Goal: Information Seeking & Learning: Check status

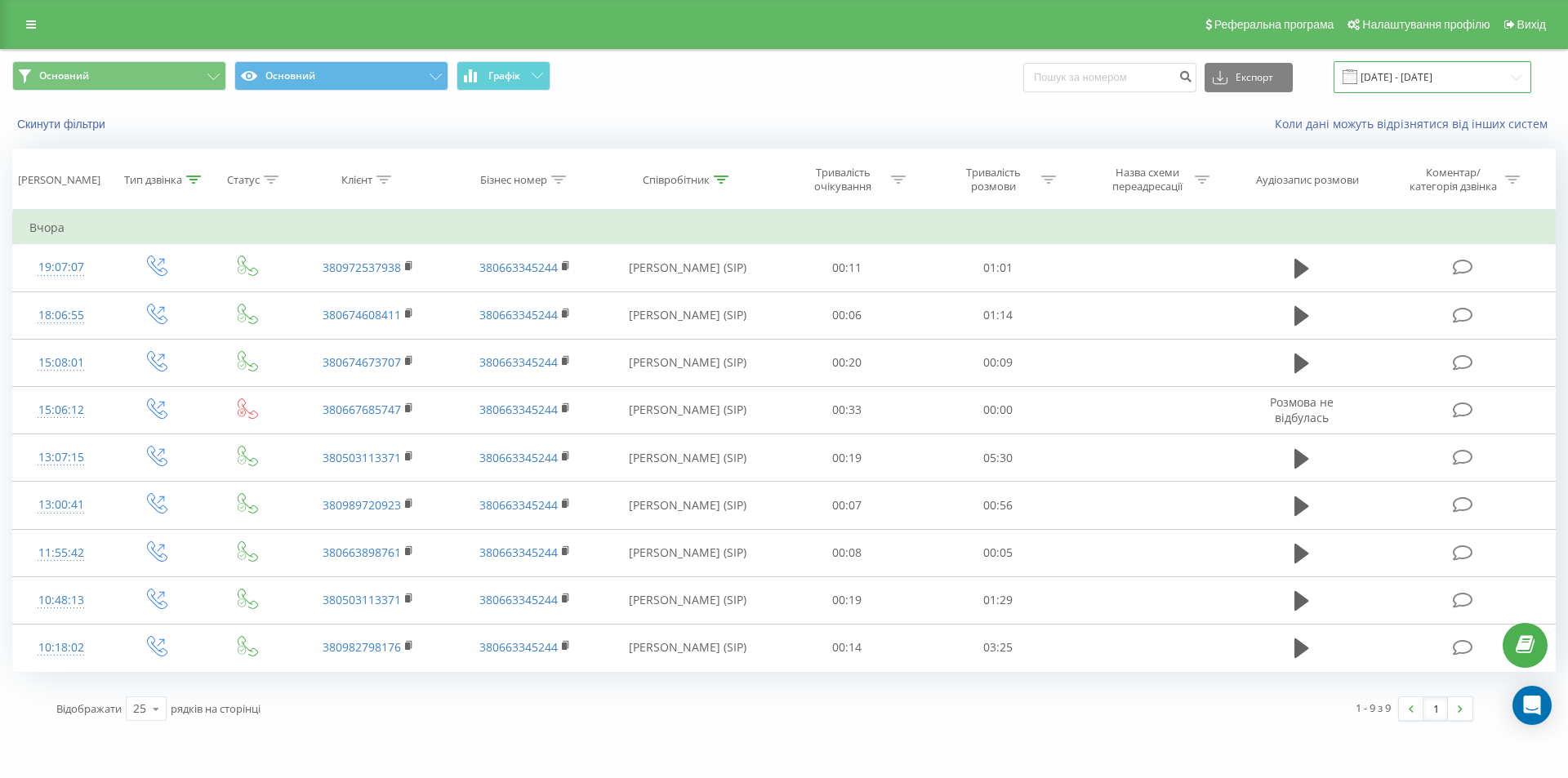
click at [1412, 80] on input "18.09.2025 - 18.09.2025" at bounding box center [1432, 77] width 198 height 32
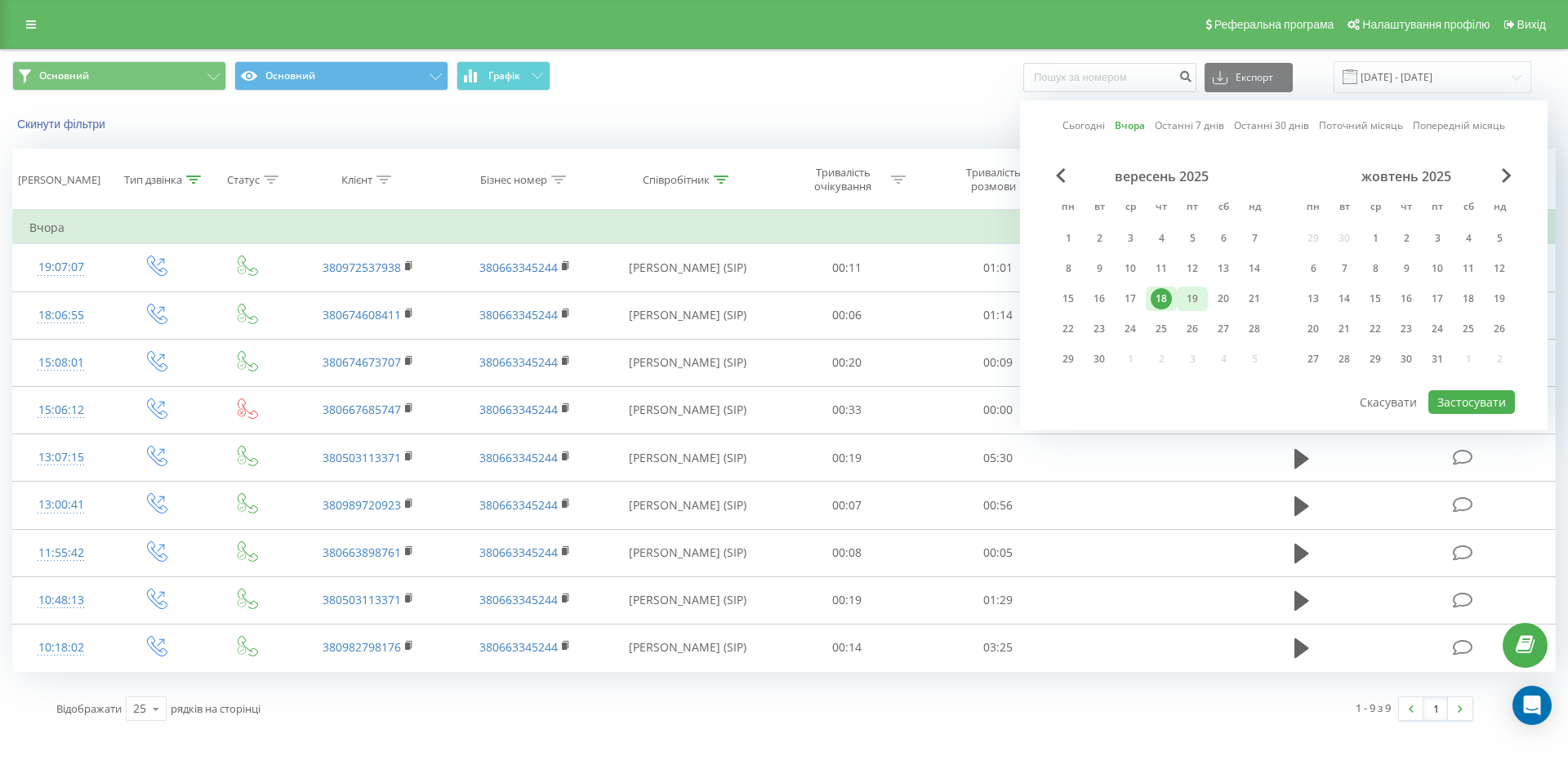
click at [1183, 299] on div "19" at bounding box center [1192, 299] width 21 height 21
click at [1462, 407] on button "Застосувати" at bounding box center [1471, 402] width 87 height 24
type input "[DATE] - [DATE]"
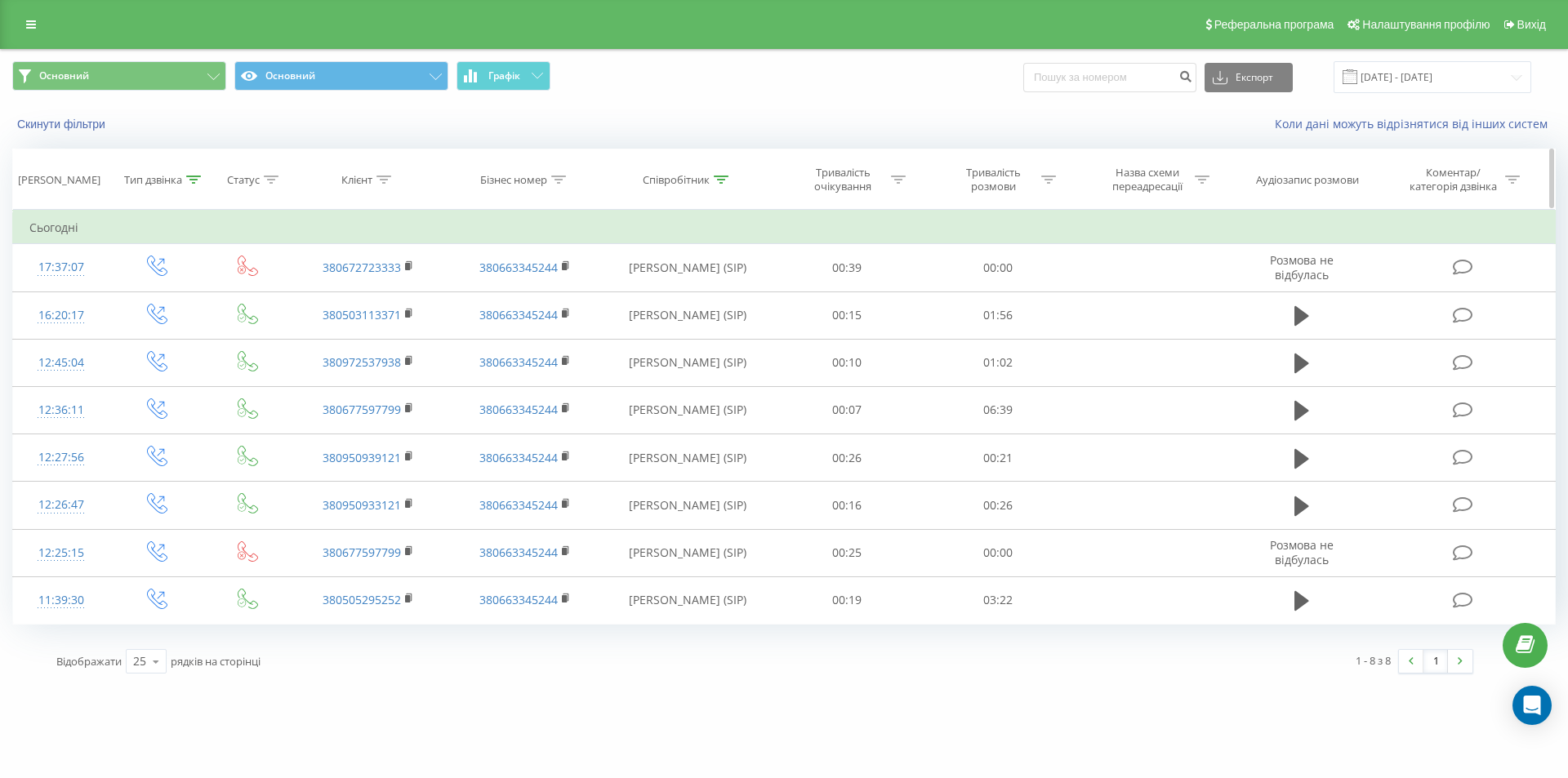
click at [195, 182] on icon at bounding box center [194, 180] width 15 height 8
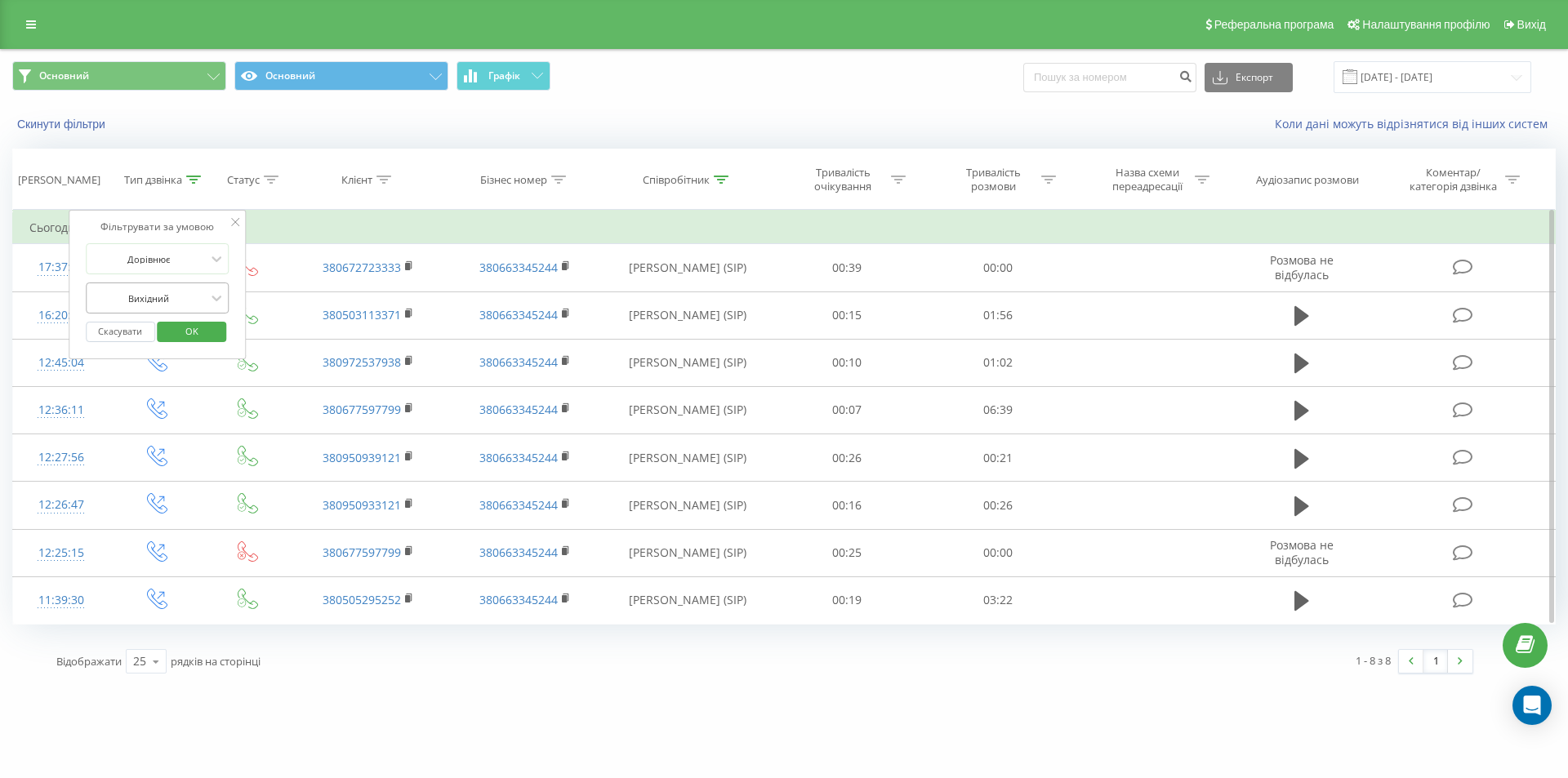
click at [176, 304] on div at bounding box center [149, 298] width 116 height 16
click at [178, 337] on div "Вхідний" at bounding box center [158, 330] width 142 height 26
click at [198, 332] on span "OK" at bounding box center [192, 331] width 46 height 25
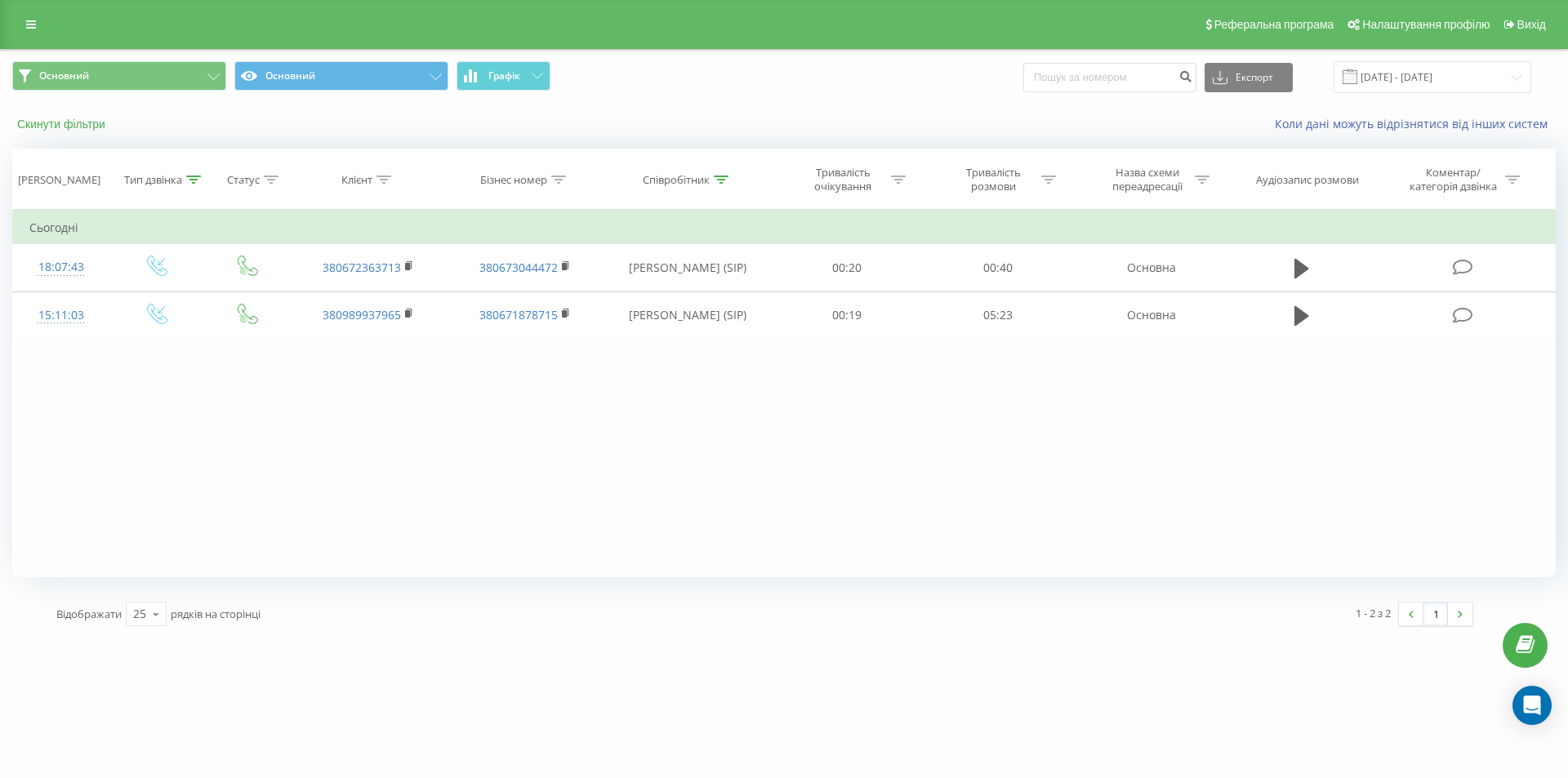
click at [84, 122] on button "Скинути фільтри" at bounding box center [63, 124] width 101 height 15
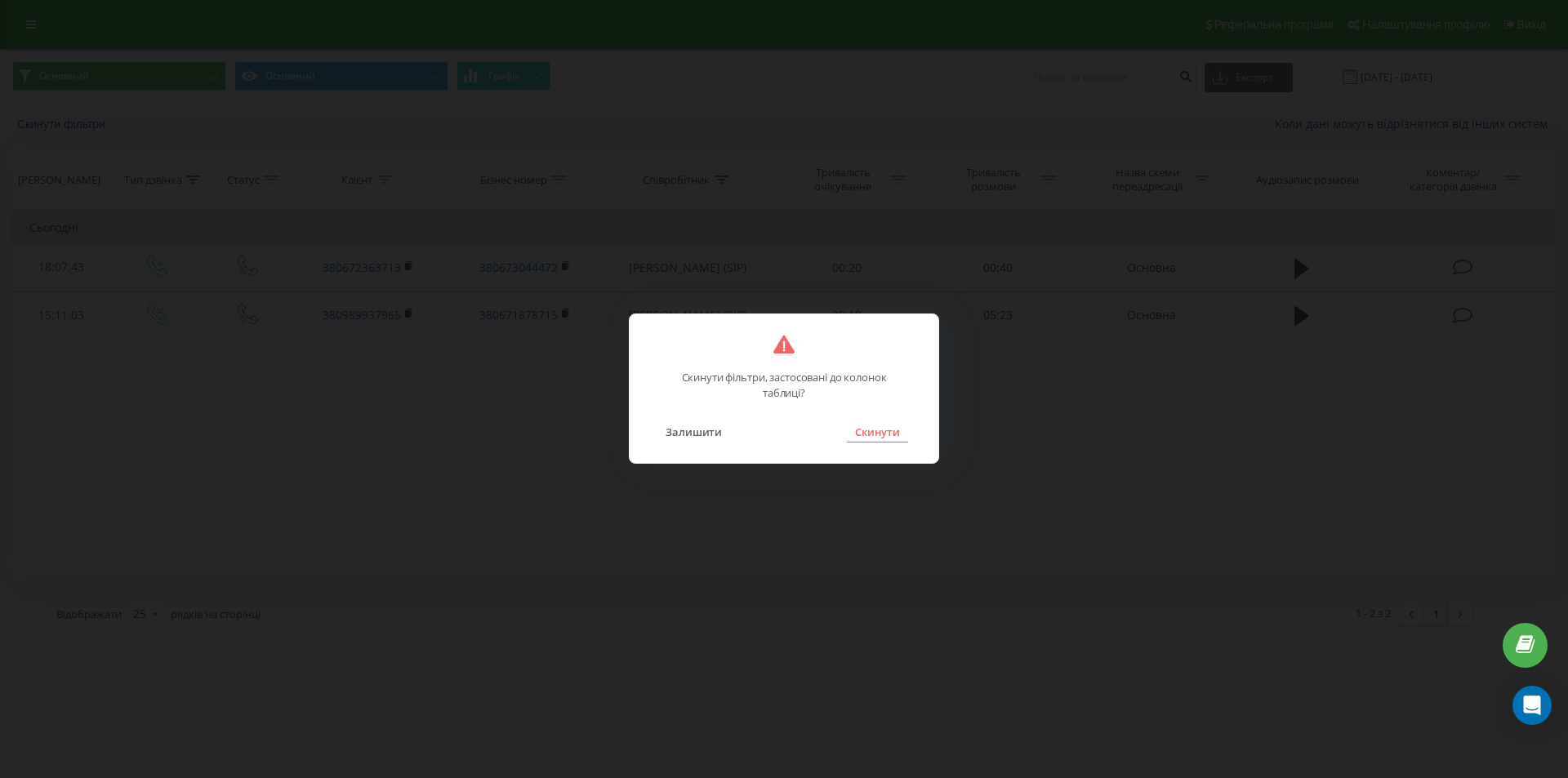
click at [878, 434] on button "Скинути" at bounding box center [877, 432] width 61 height 21
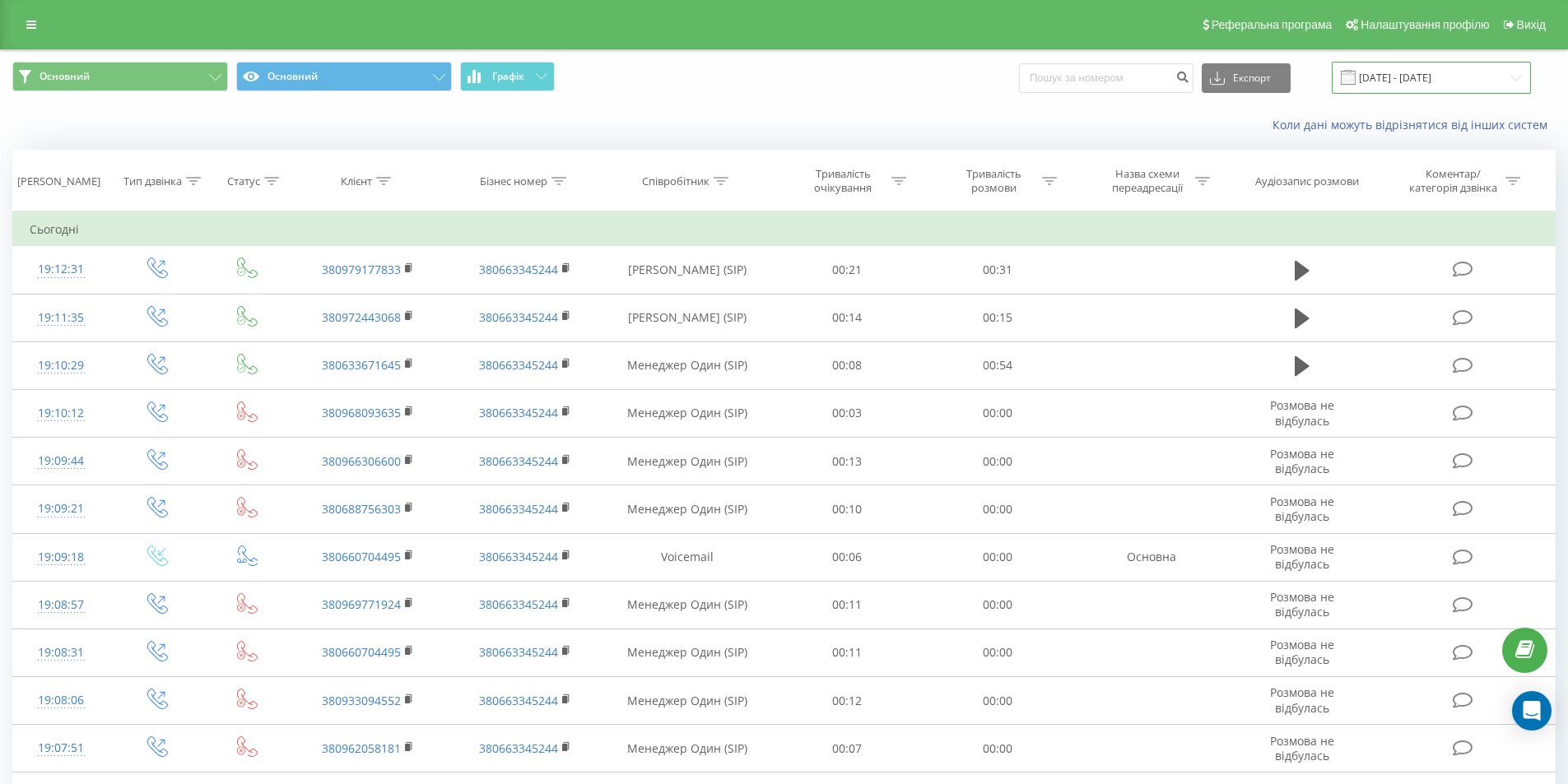
click at [1415, 83] on input "[DATE] - [DATE]" at bounding box center [1431, 77] width 200 height 32
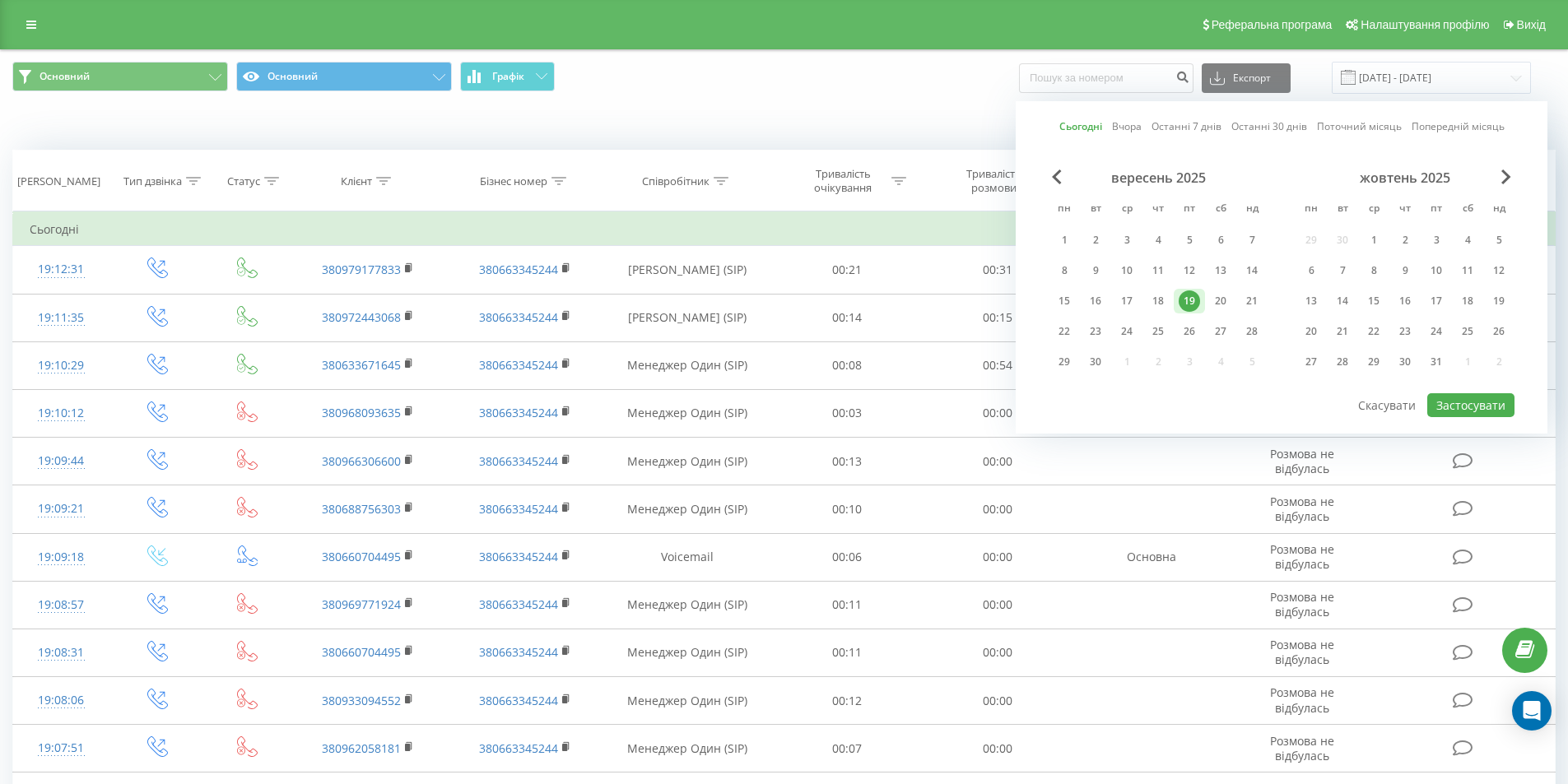
click at [1190, 298] on div "19" at bounding box center [1189, 301] width 21 height 21
click at [1453, 405] on button "Застосувати" at bounding box center [1471, 405] width 87 height 24
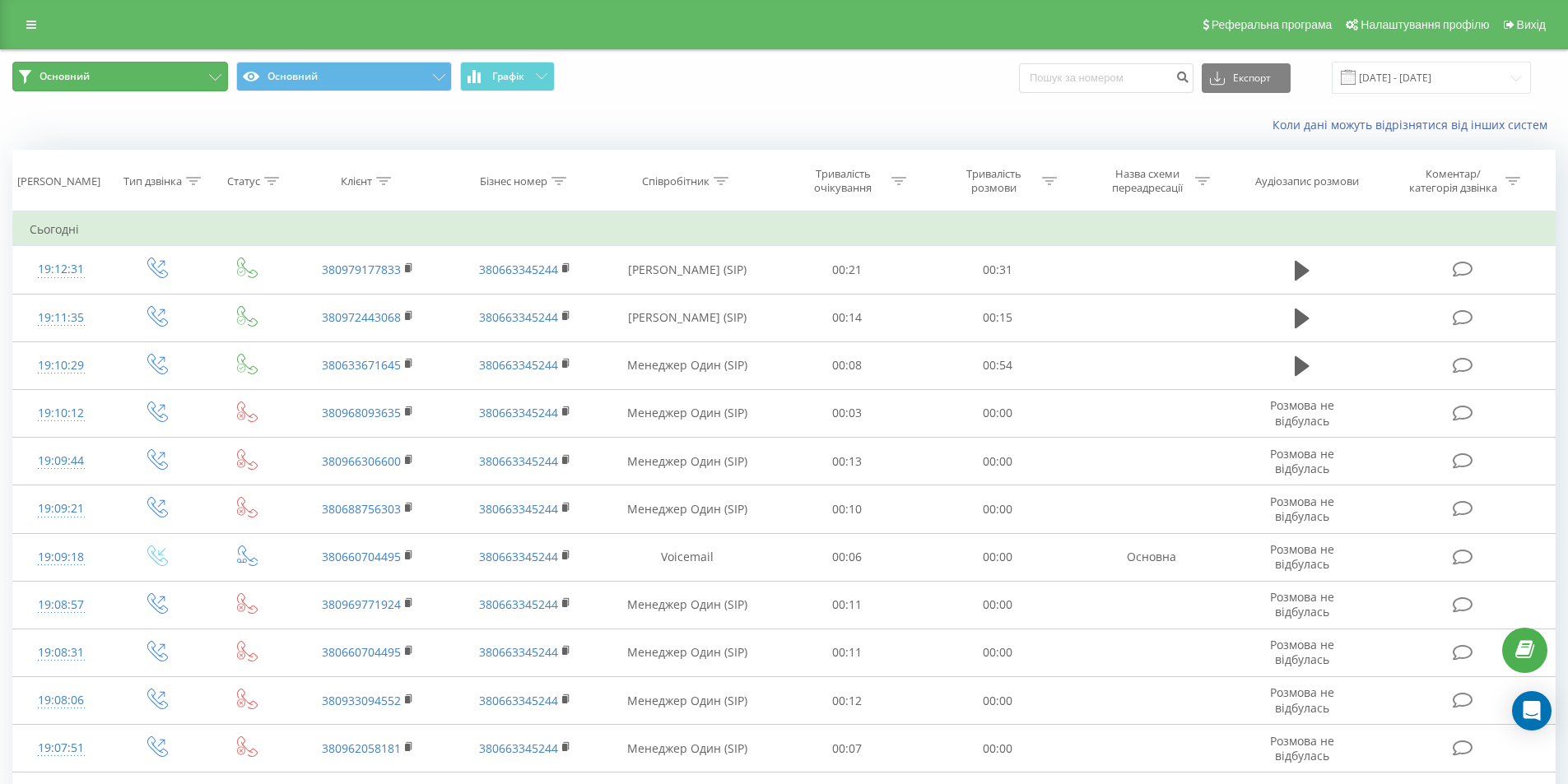
click at [211, 84] on button "Основний" at bounding box center [120, 77] width 216 height 30
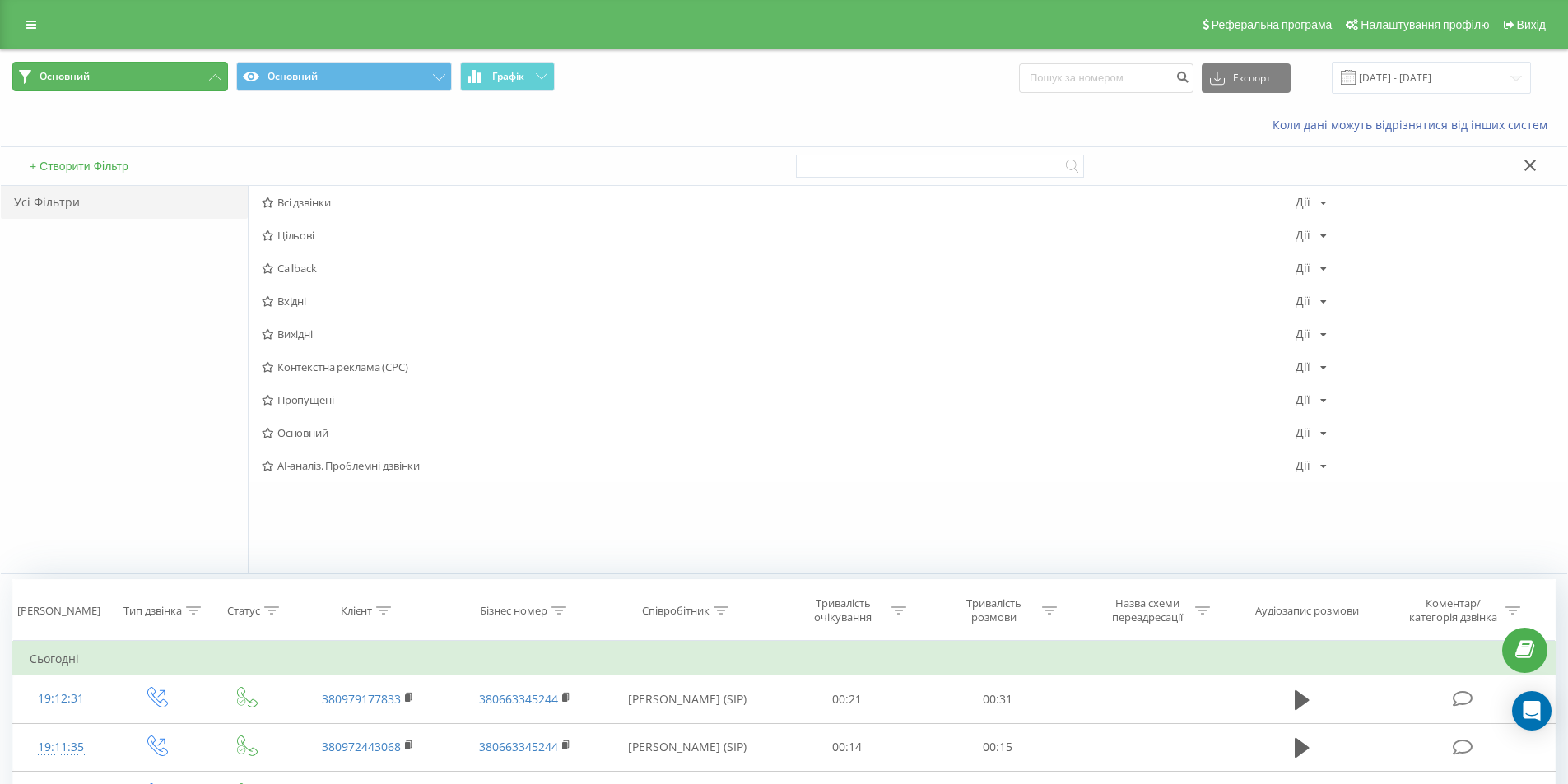
click at [211, 83] on button "Основний" at bounding box center [120, 77] width 216 height 30
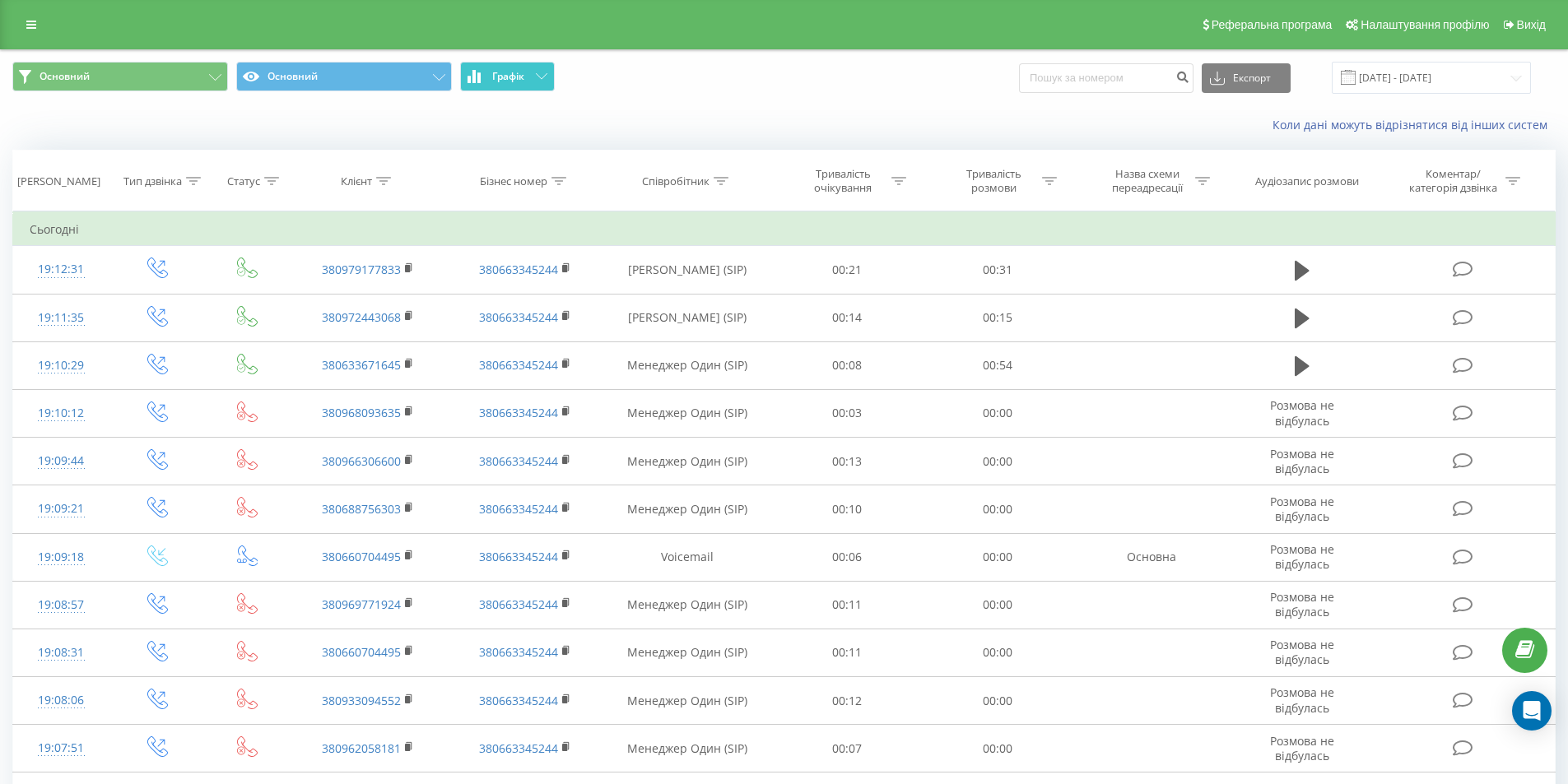
click at [553, 82] on button "Графік" at bounding box center [507, 77] width 95 height 30
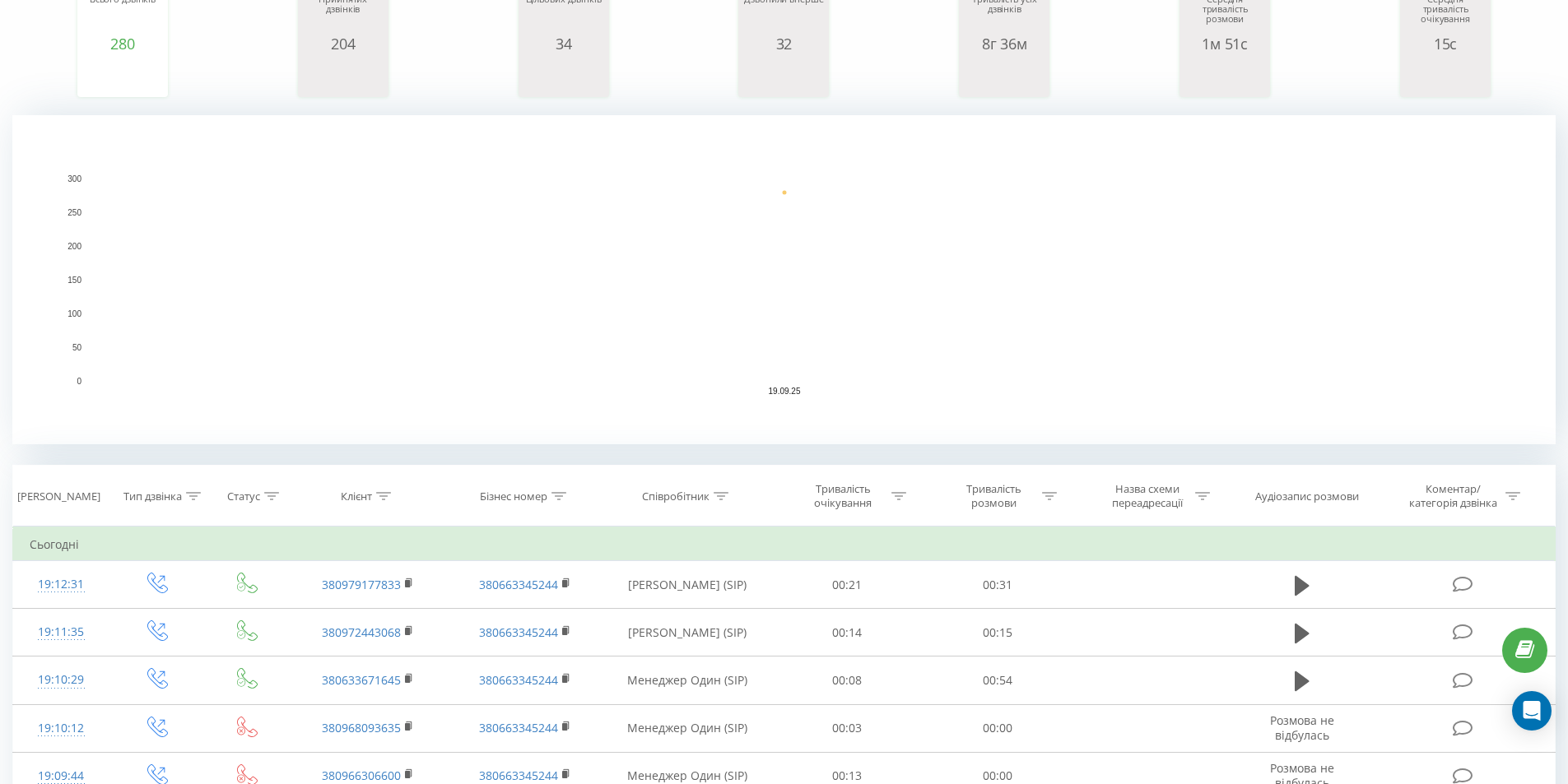
scroll to position [246, 0]
click at [200, 496] on icon at bounding box center [194, 495] width 15 height 8
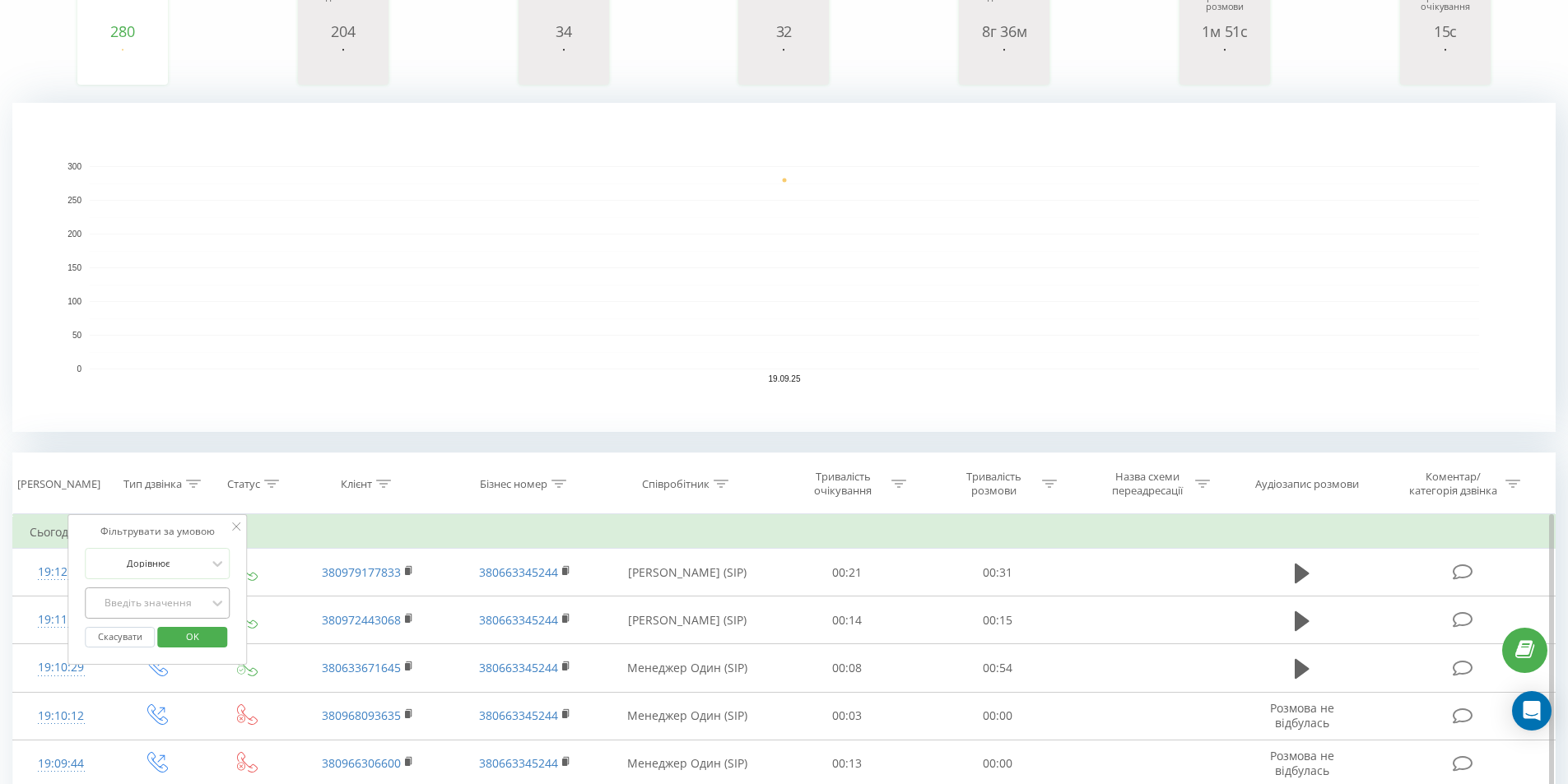
click at [185, 606] on div "Введіть значення" at bounding box center [148, 603] width 117 height 13
click at [167, 637] on div "Вхідний" at bounding box center [157, 636] width 143 height 26
click at [187, 636] on span "OK" at bounding box center [193, 636] width 46 height 26
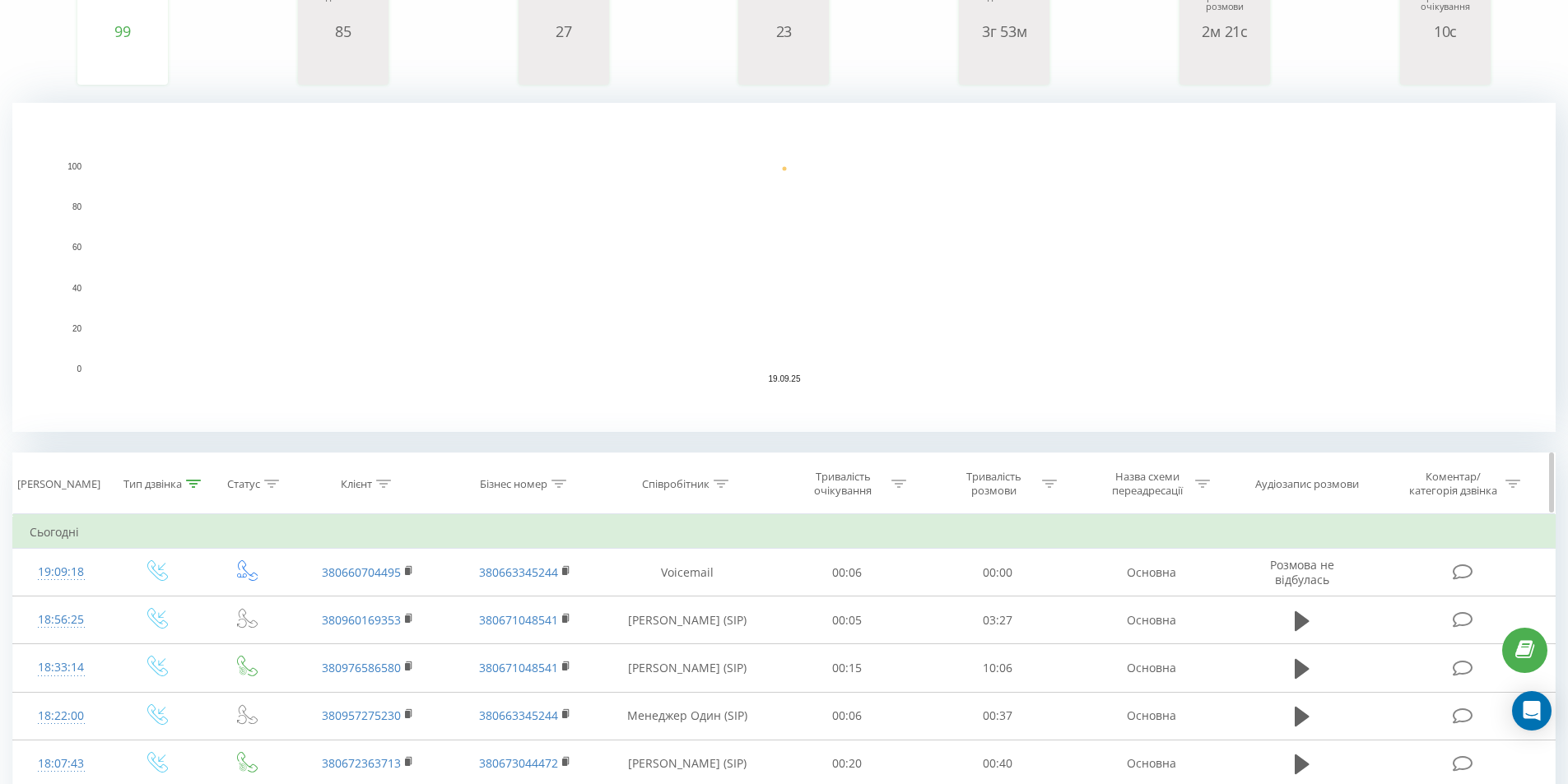
click at [727, 490] on div at bounding box center [721, 484] width 15 height 14
click at [716, 594] on input "text" at bounding box center [688, 602] width 145 height 29
type input "[PERSON_NAME] (SIP)"
click at [723, 634] on span "OK" at bounding box center [722, 634] width 46 height 26
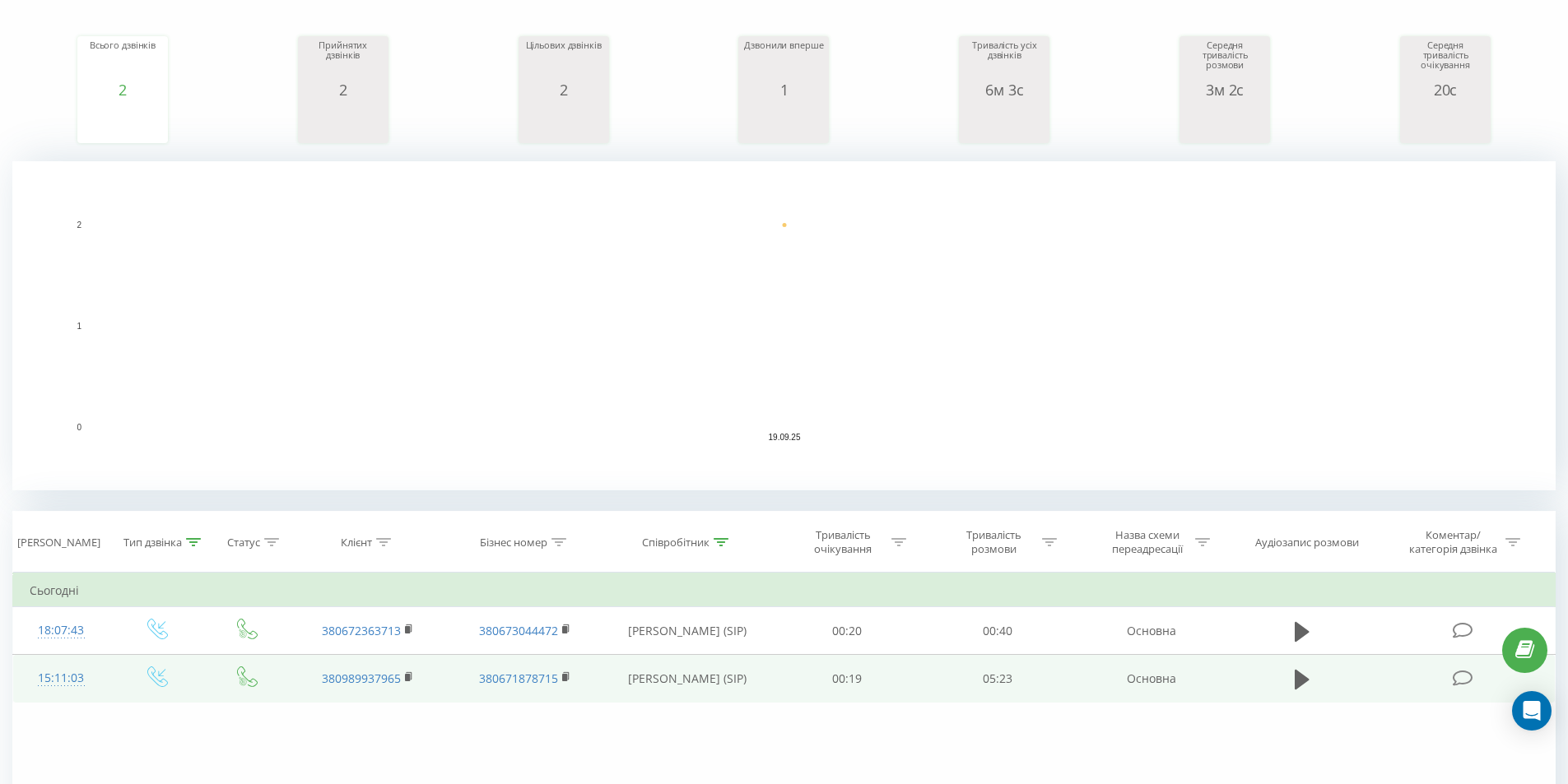
scroll to position [411, 0]
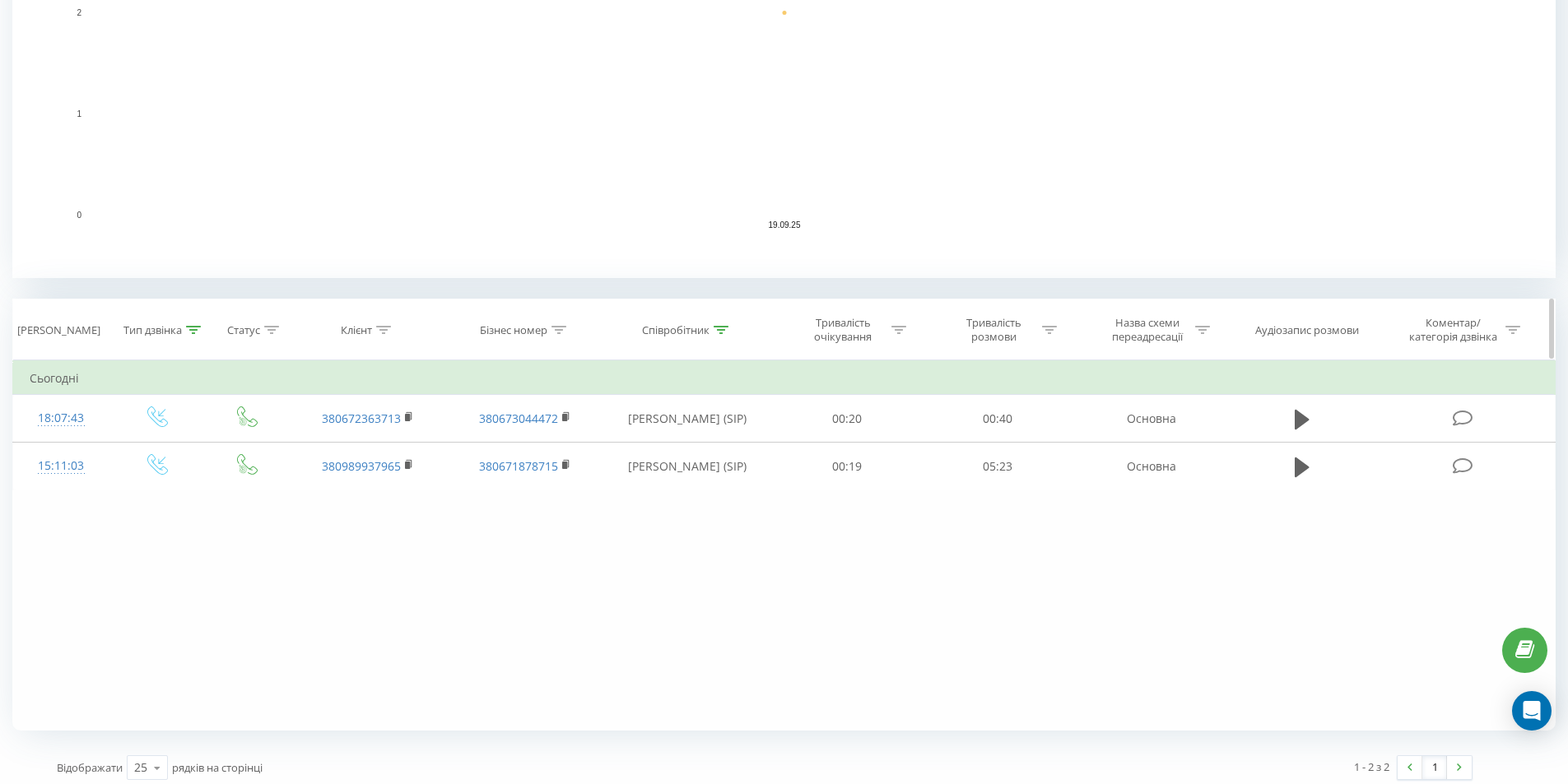
click at [193, 327] on icon at bounding box center [194, 330] width 15 height 8
click at [162, 445] on div at bounding box center [148, 448] width 117 height 16
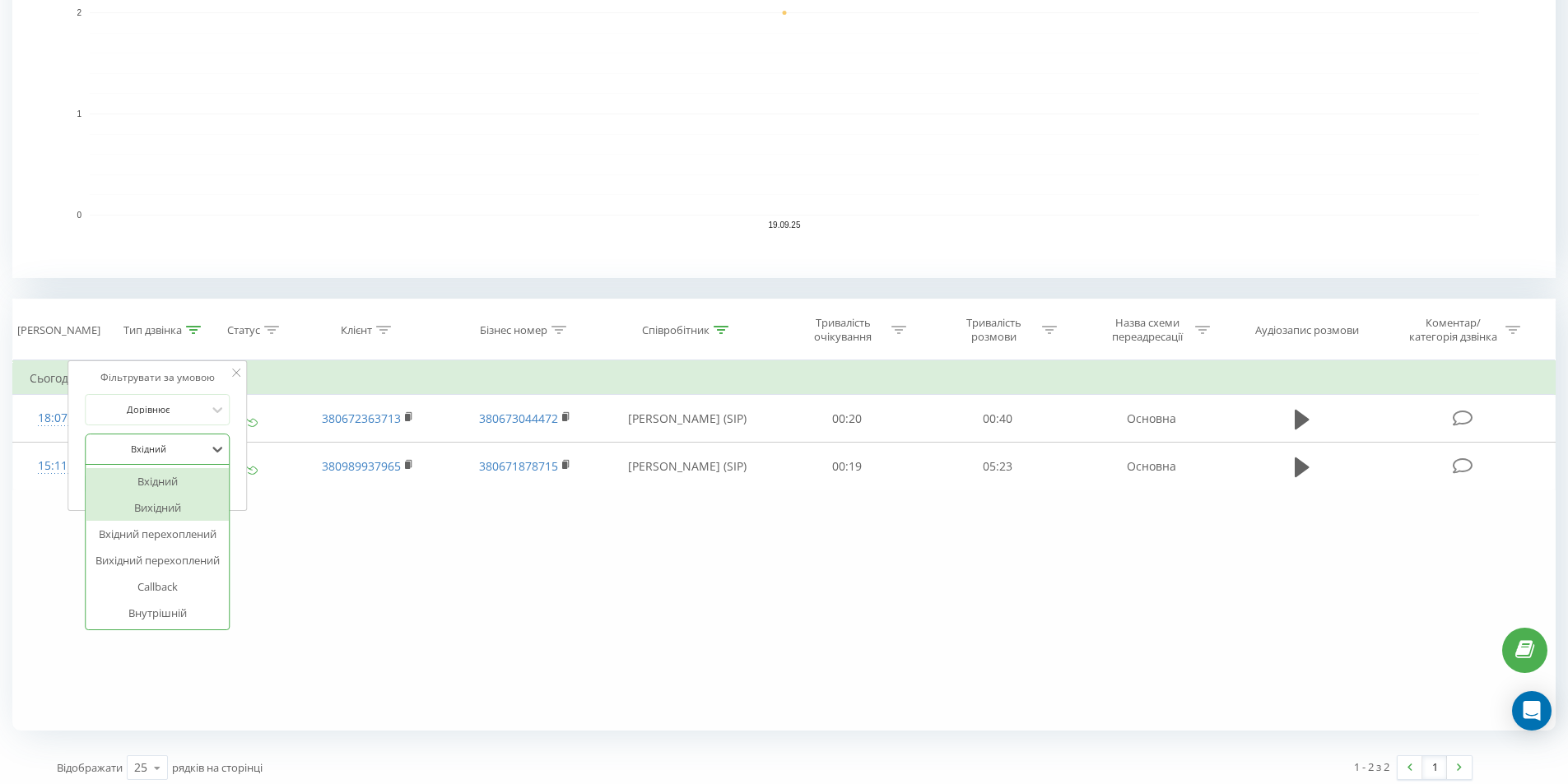
click at [158, 499] on div "Вихідний" at bounding box center [157, 508] width 143 height 26
click at [201, 487] on span "OK" at bounding box center [193, 482] width 46 height 26
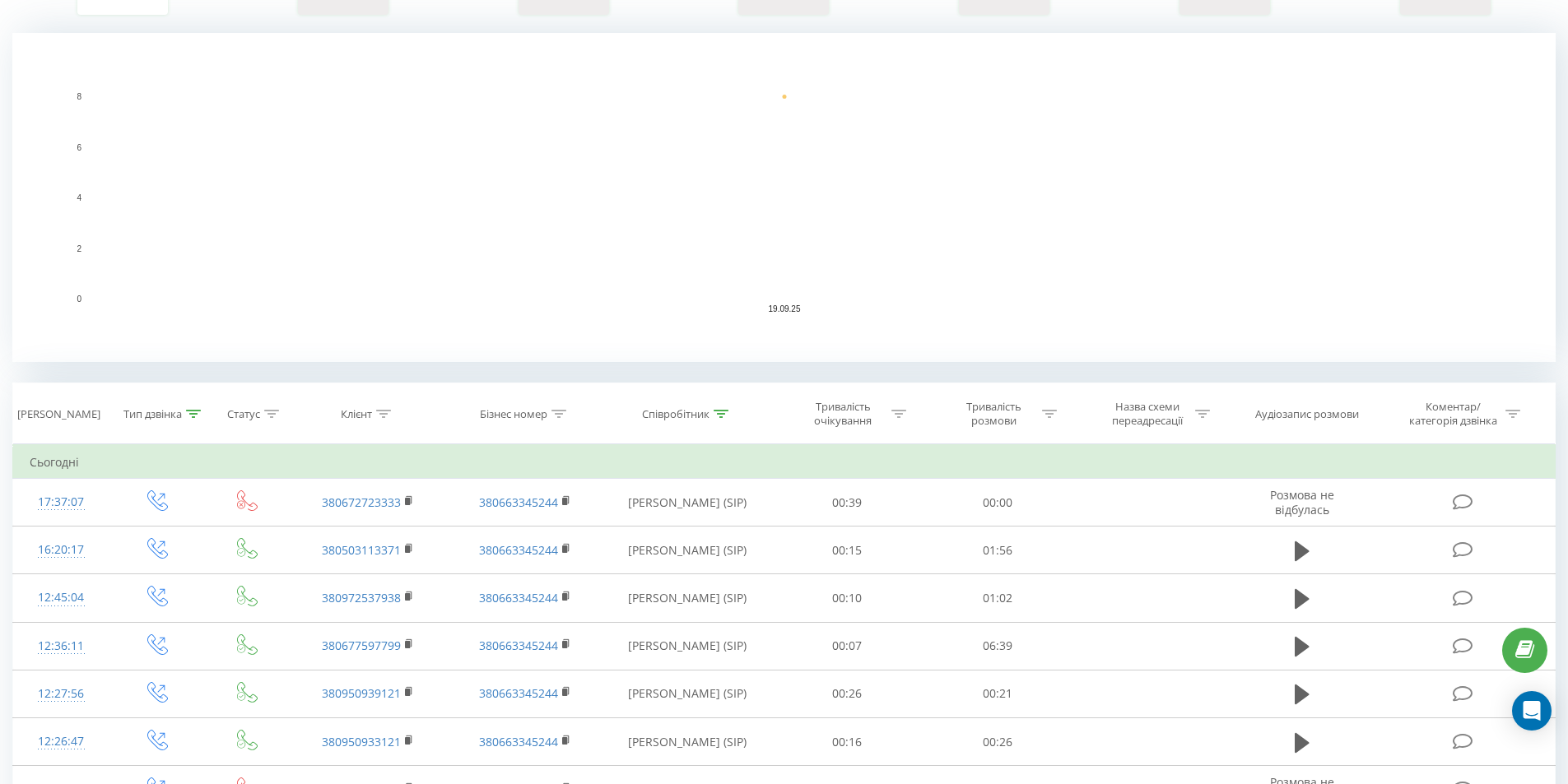
scroll to position [329, 0]
click at [194, 414] on icon at bounding box center [194, 412] width 15 height 8
click at [148, 531] on div at bounding box center [148, 531] width 117 height 16
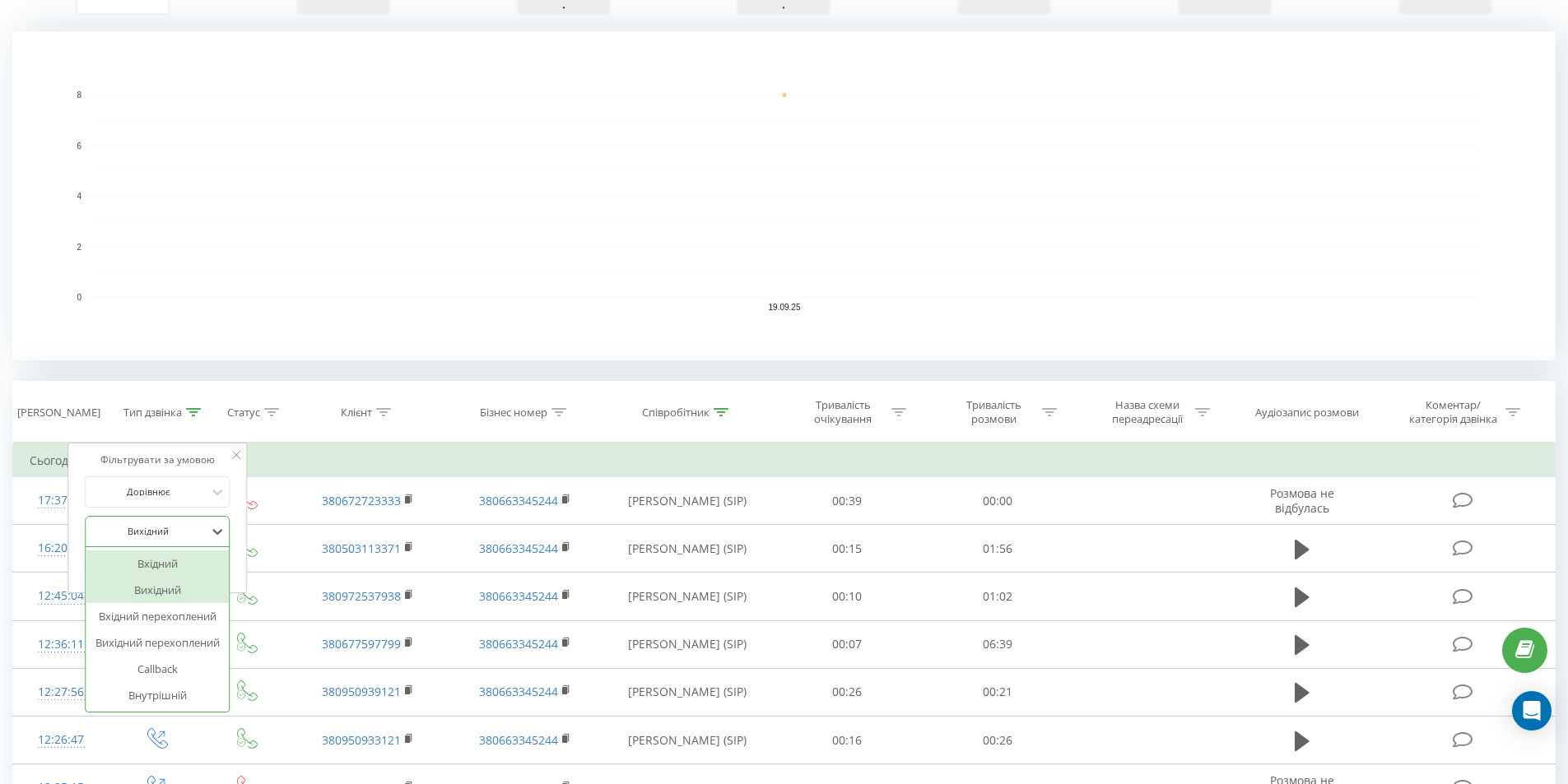
click at [157, 561] on div "Вхідний" at bounding box center [157, 564] width 143 height 26
click at [212, 559] on span "OK" at bounding box center [193, 565] width 46 height 26
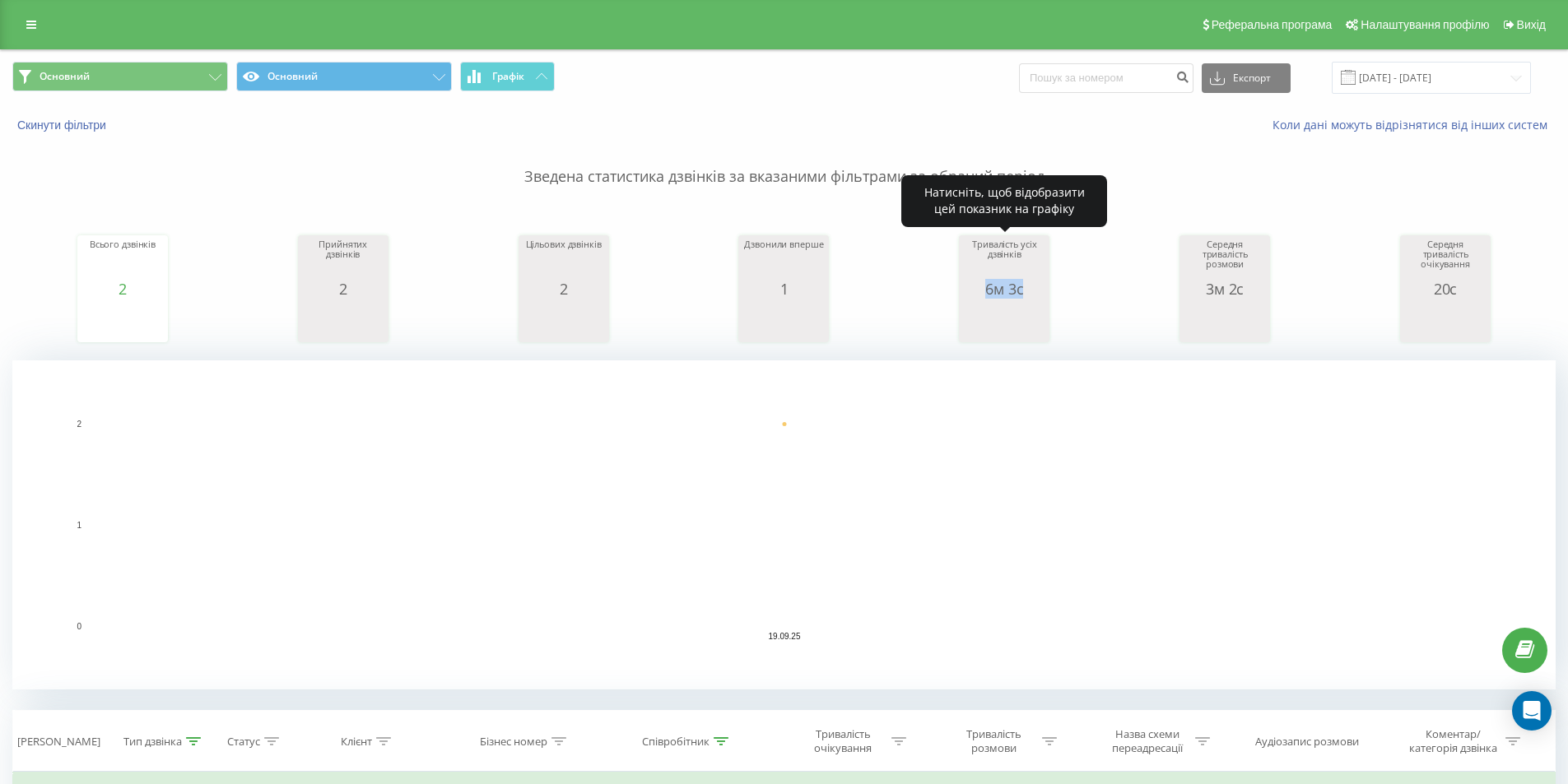
drag, startPoint x: 980, startPoint y: 290, endPoint x: 1063, endPoint y: 298, distance: 83.4
click at [1063, 298] on div "Всього дзвінків 2 date totalCalls [DATE] 2 [DATE] Прийнятих дзвінків 2 date ans…" at bounding box center [784, 274] width 1543 height 142
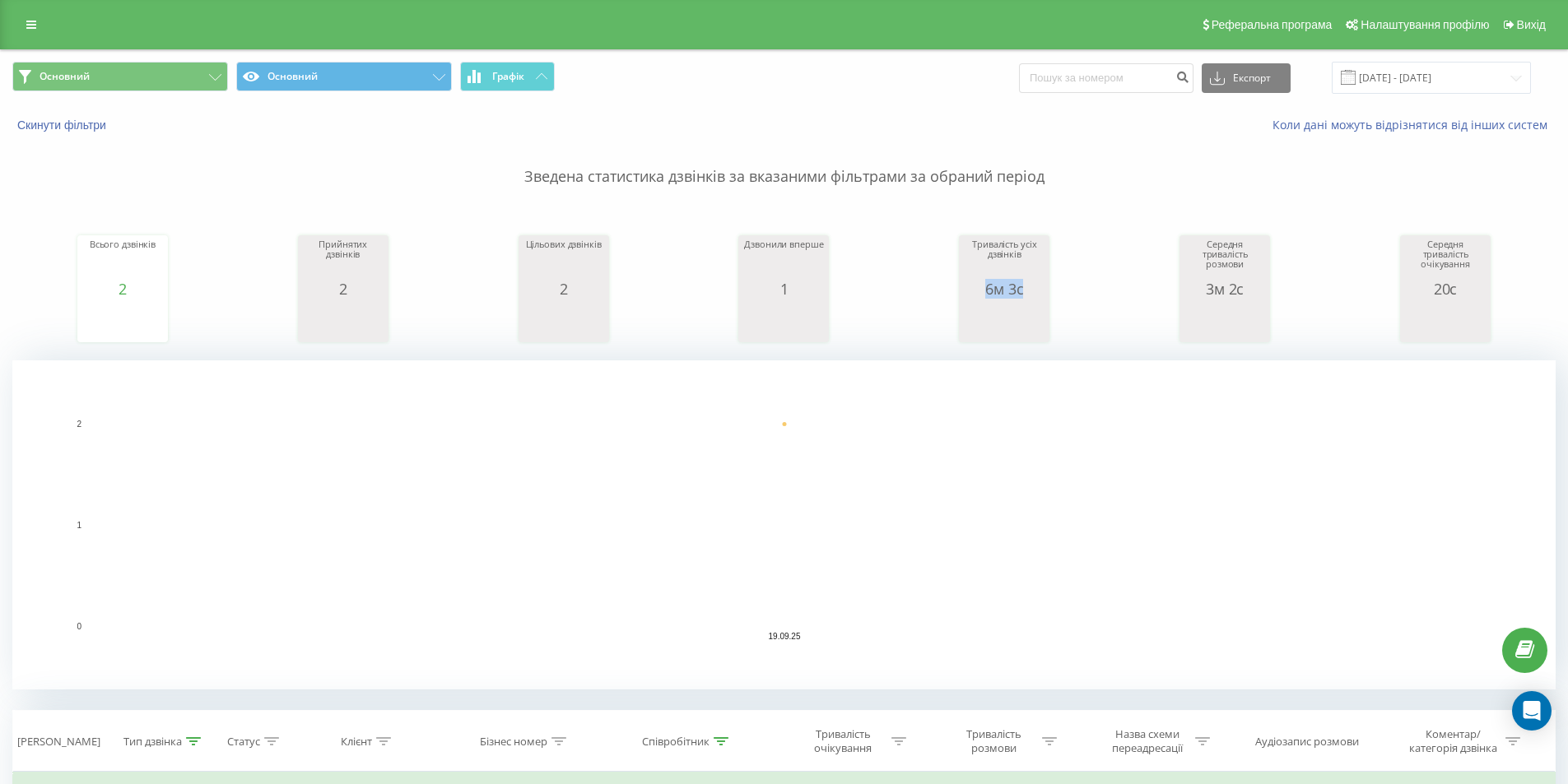
copy div "6м 3с"
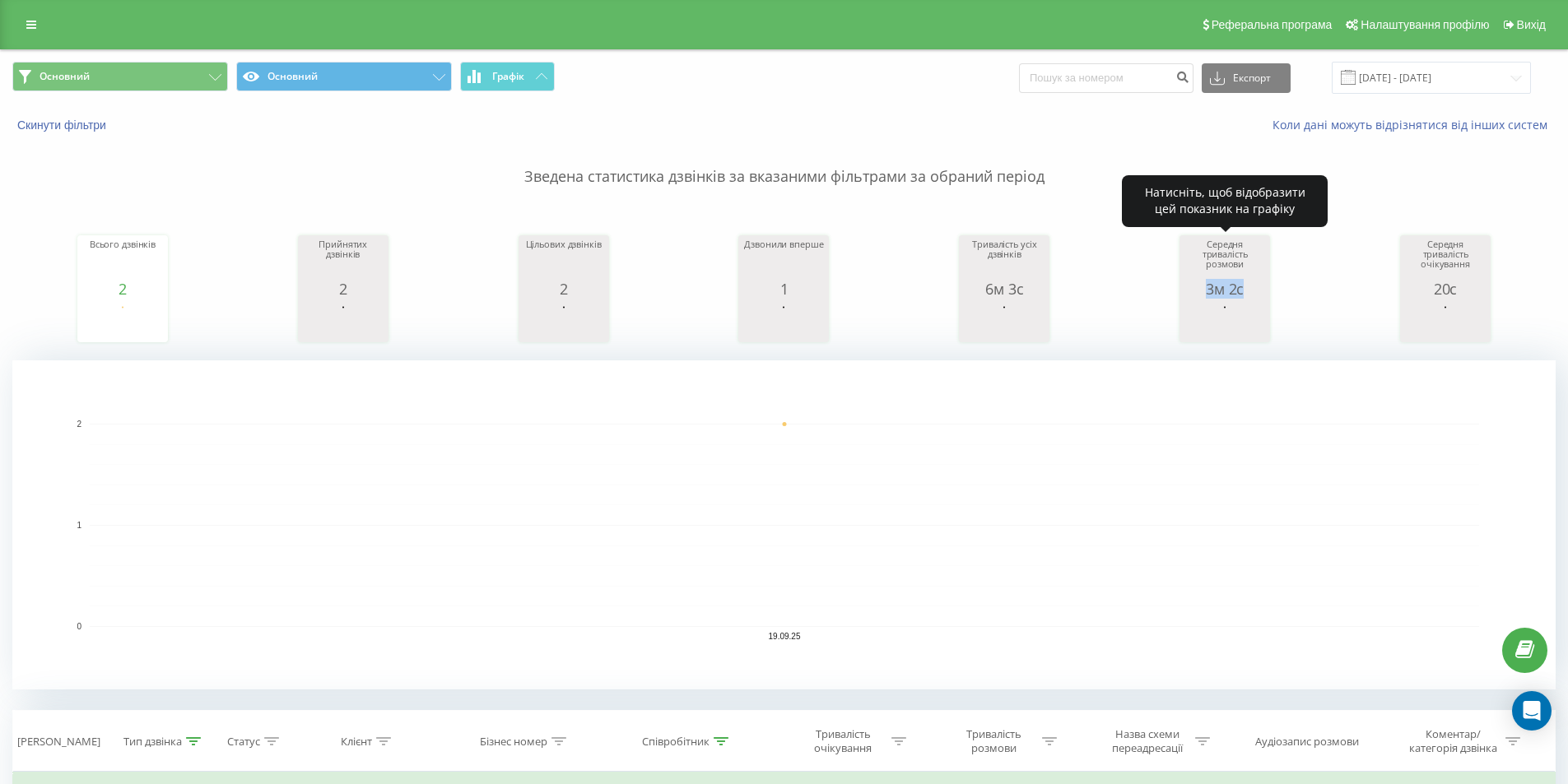
drag, startPoint x: 1203, startPoint y: 280, endPoint x: 1255, endPoint y: 291, distance: 53.2
click at [1255, 291] on div "3м 2с" at bounding box center [1224, 289] width 82 height 16
copy div "3м 2с"
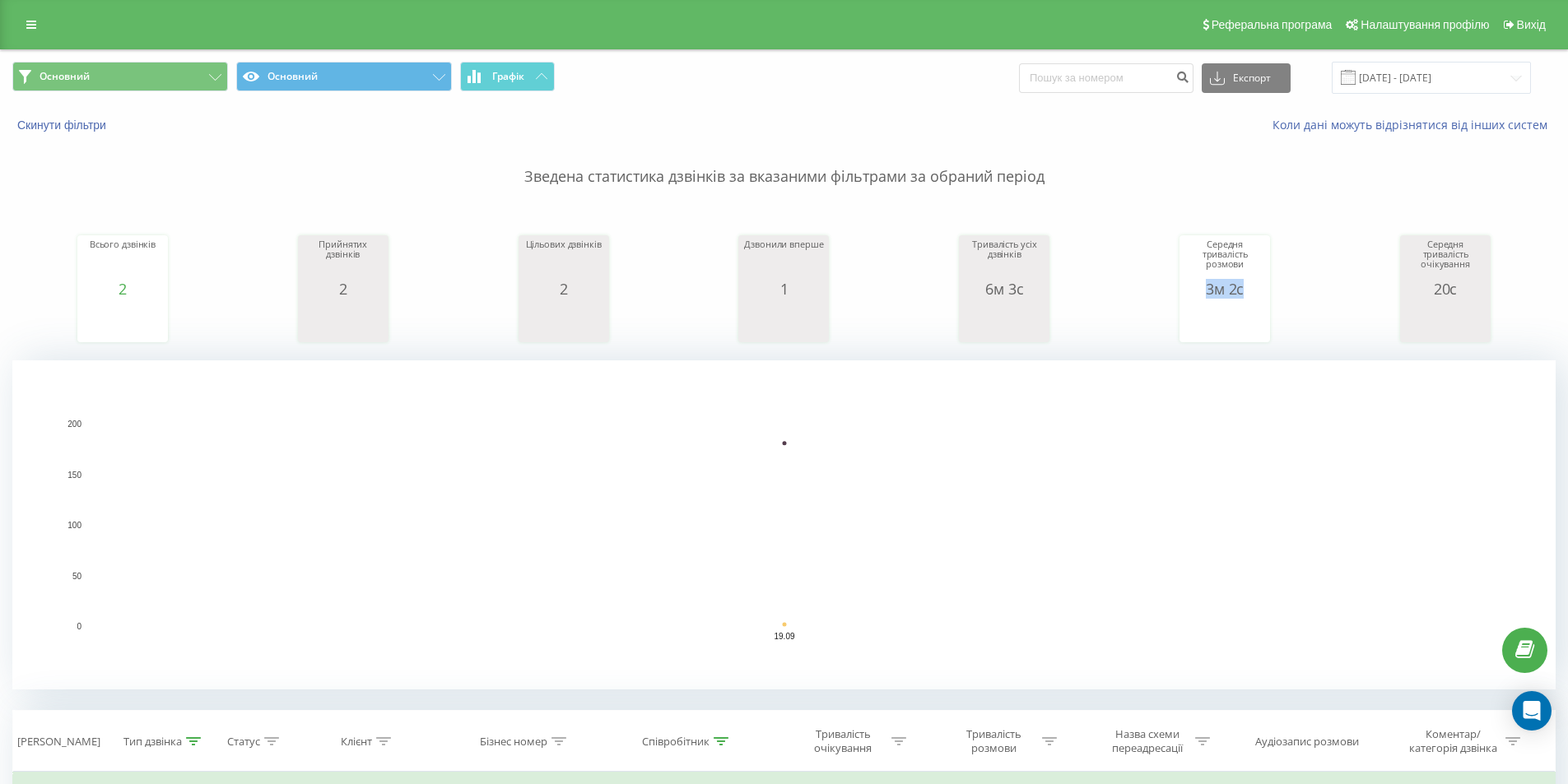
scroll to position [329, 0]
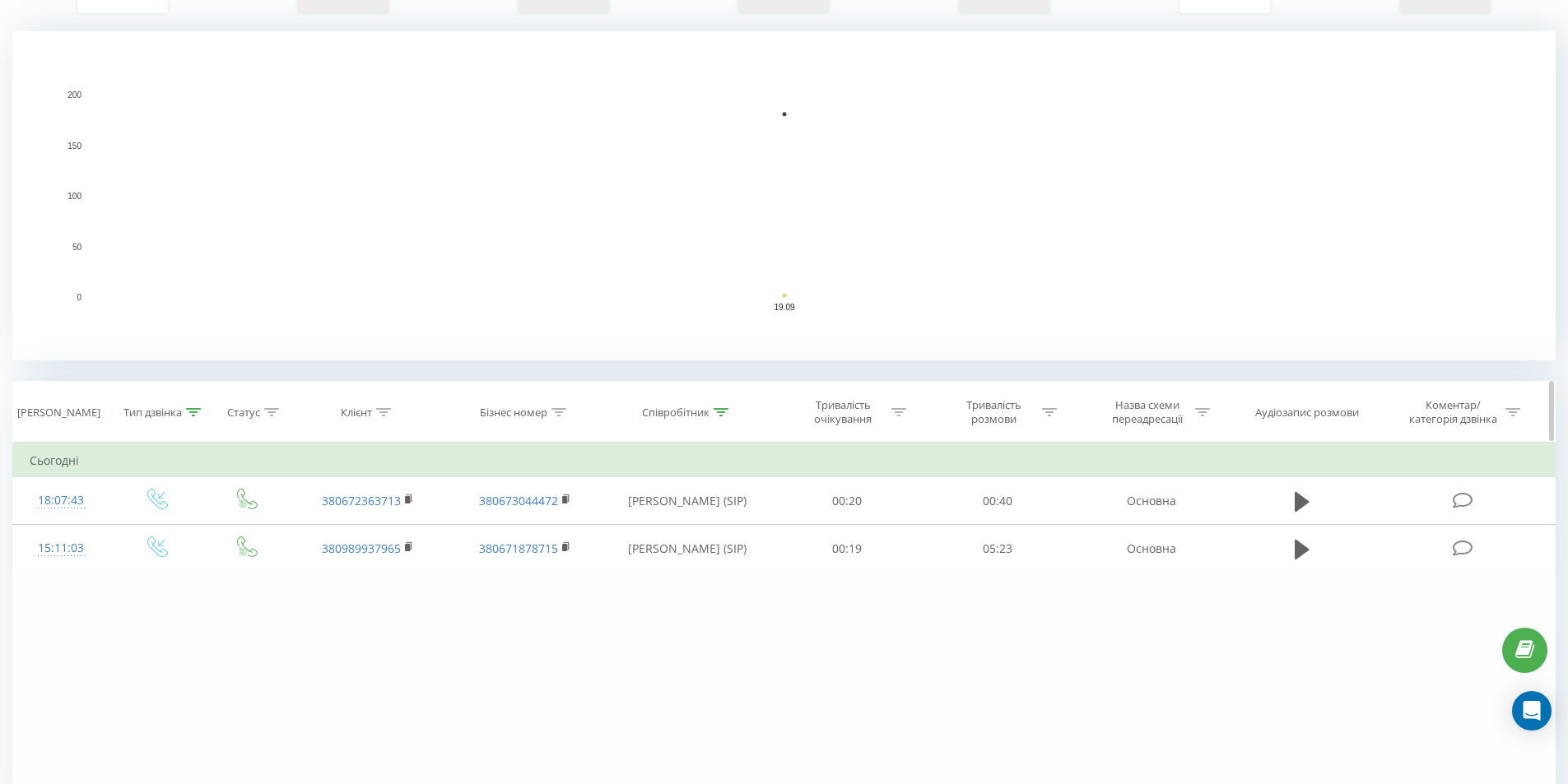
click at [192, 411] on icon at bounding box center [194, 412] width 15 height 8
click at [179, 538] on div at bounding box center [148, 531] width 117 height 16
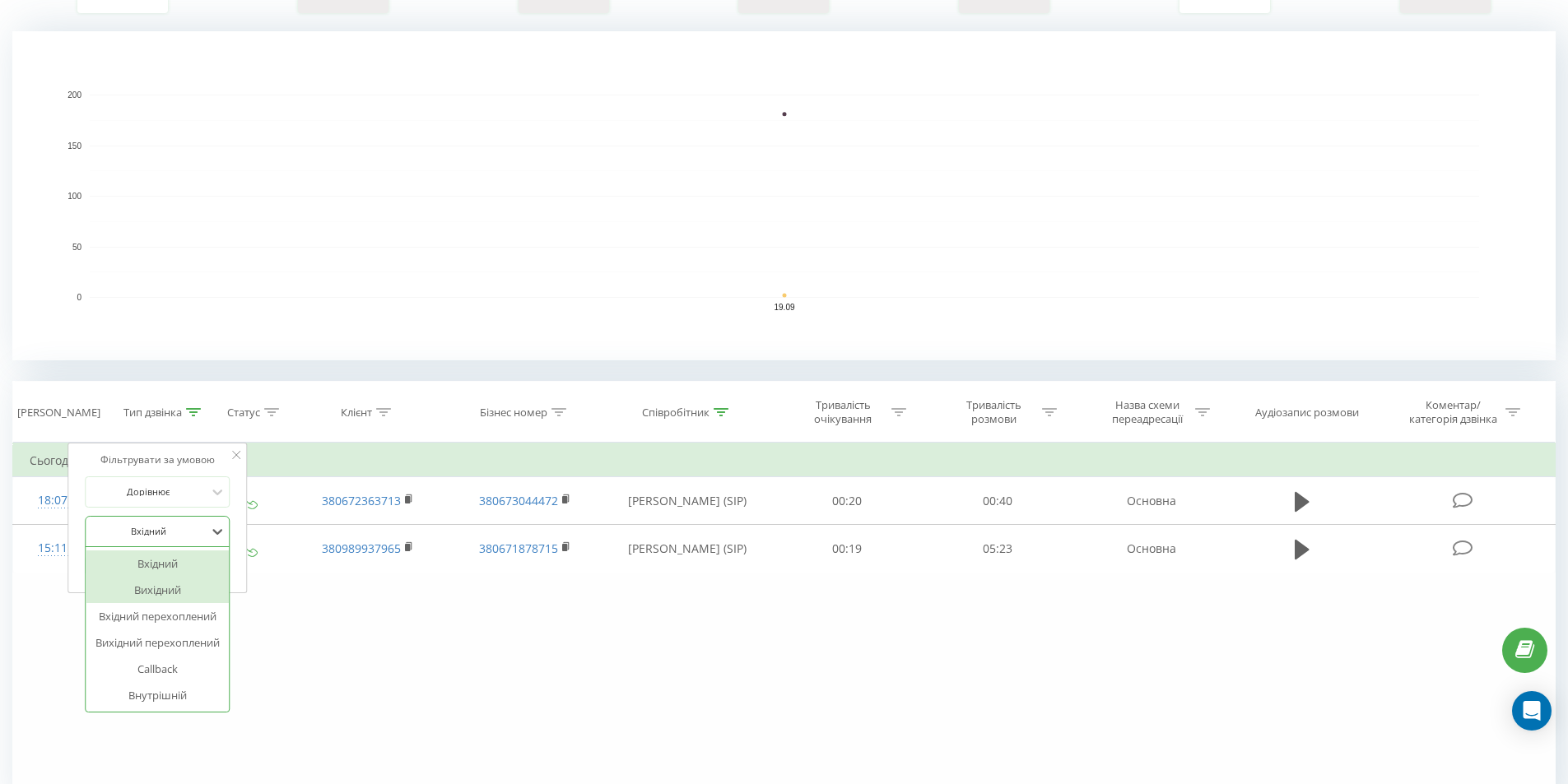
drag, startPoint x: 154, startPoint y: 590, endPoint x: 167, endPoint y: 584, distance: 14.3
click at [153, 591] on div "Вихідний" at bounding box center [157, 590] width 143 height 26
click at [199, 569] on span "OK" at bounding box center [193, 565] width 46 height 26
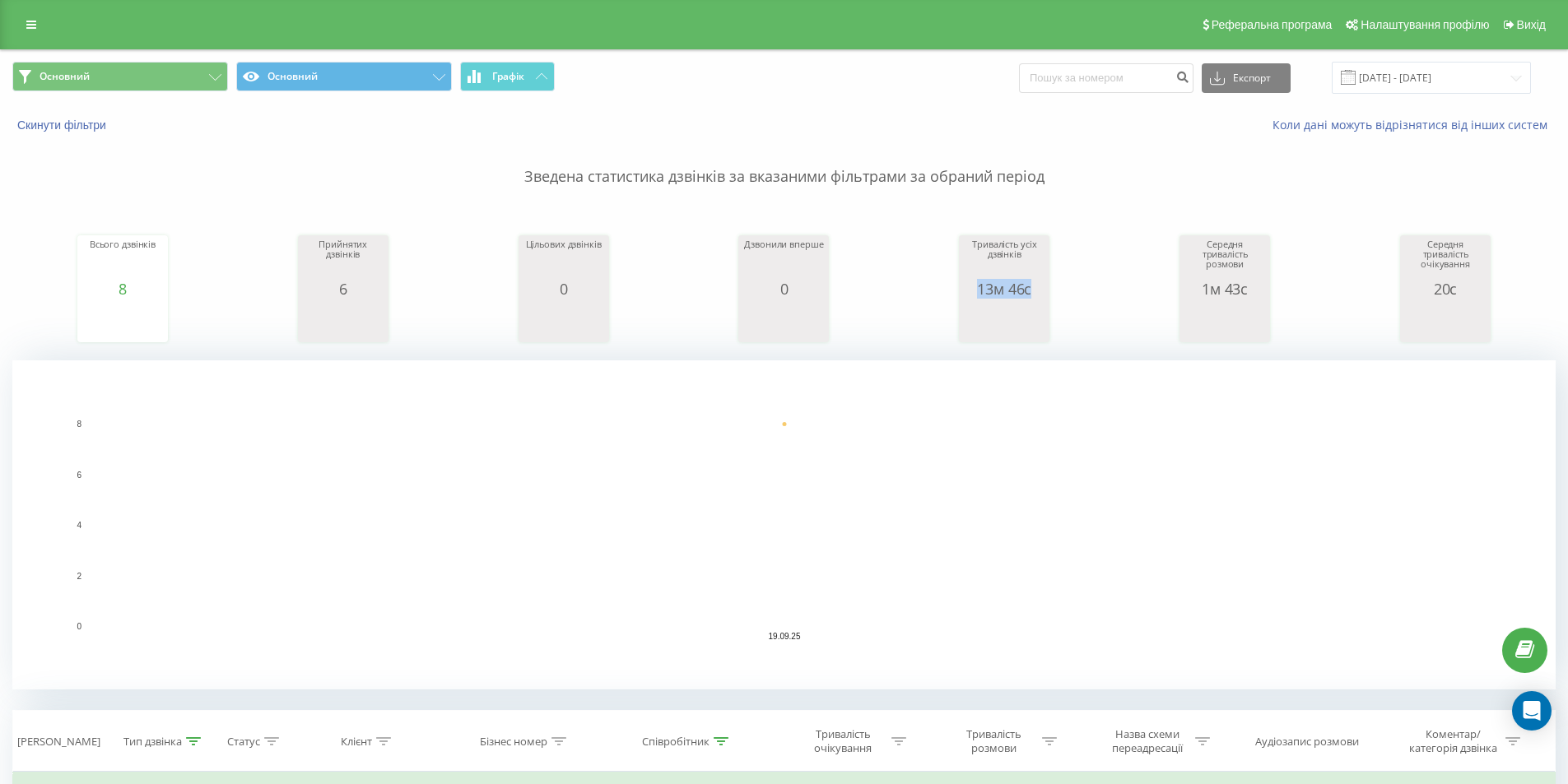
drag, startPoint x: 979, startPoint y: 292, endPoint x: 1068, endPoint y: 292, distance: 89.0
click at [1068, 292] on div "Всього дзвінків 8 date totalCalls [DATE] 8 [DATE] Прийнятих дзвінків 6 date ans…" at bounding box center [784, 274] width 1543 height 142
copy div "13м 46с"
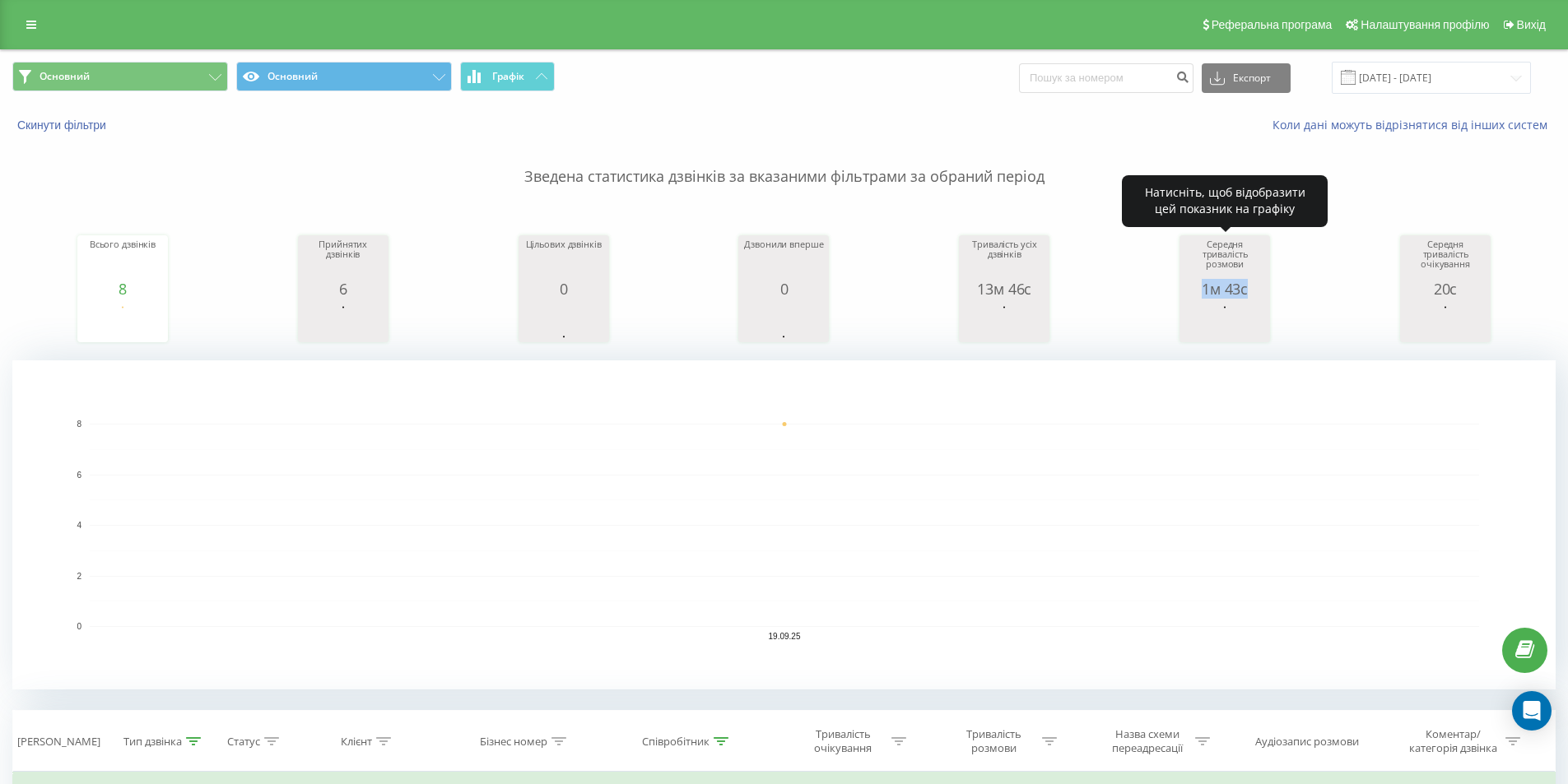
drag, startPoint x: 1203, startPoint y: 291, endPoint x: 1296, endPoint y: 293, distance: 93.0
click at [1296, 293] on div "Всього дзвінків 8 date totalCalls [DATE] 8 [DATE] Прийнятих дзвінків 6 date ans…" at bounding box center [784, 274] width 1543 height 142
copy div "1м 43с"
